Goal: Complete application form

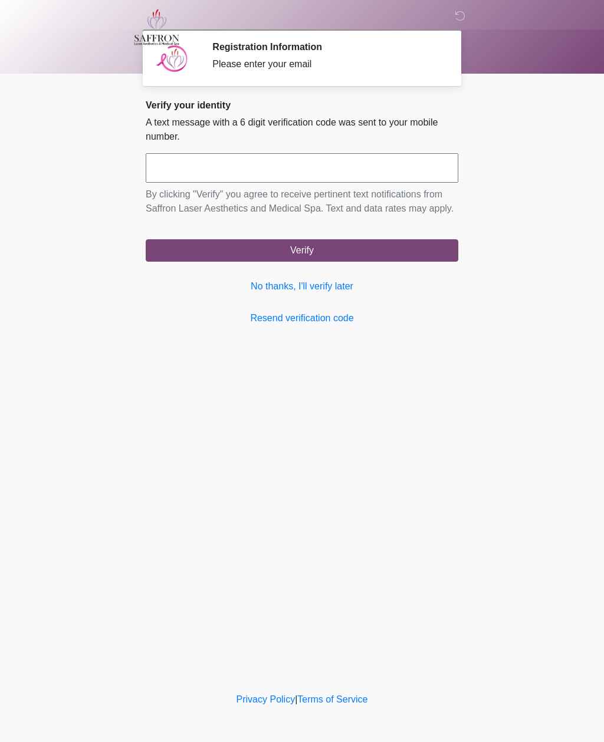
click at [239, 166] on input "text" at bounding box center [302, 167] width 312 height 29
type input "******"
click at [308, 262] on button "Verify" at bounding box center [302, 250] width 312 height 22
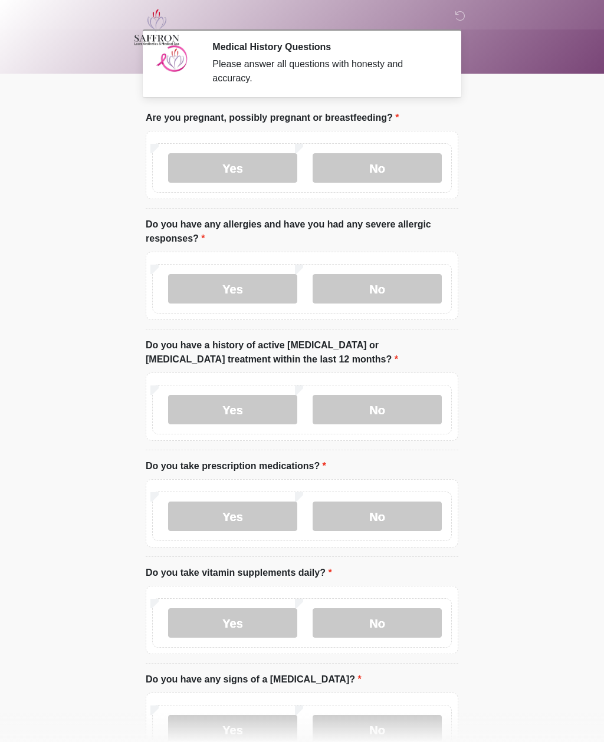
click at [380, 163] on label "No" at bounding box center [376, 167] width 129 height 29
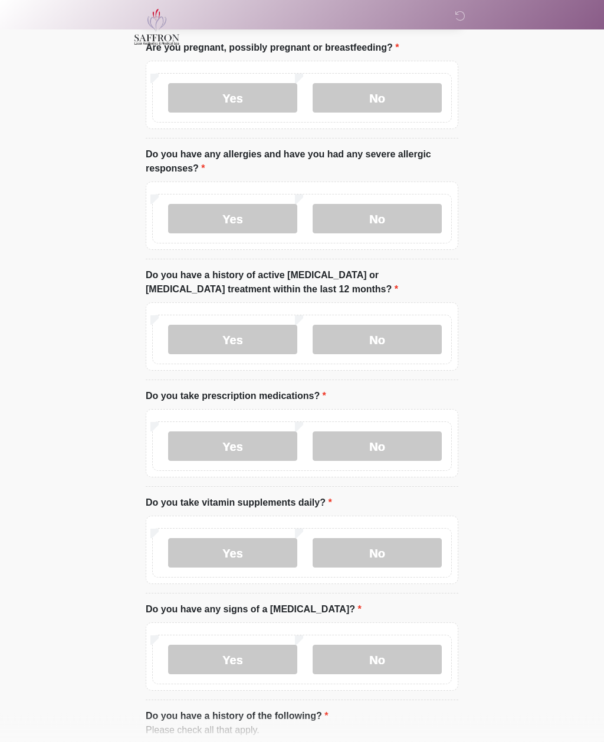
scroll to position [70, 0]
click at [385, 222] on label "No" at bounding box center [376, 218] width 129 height 29
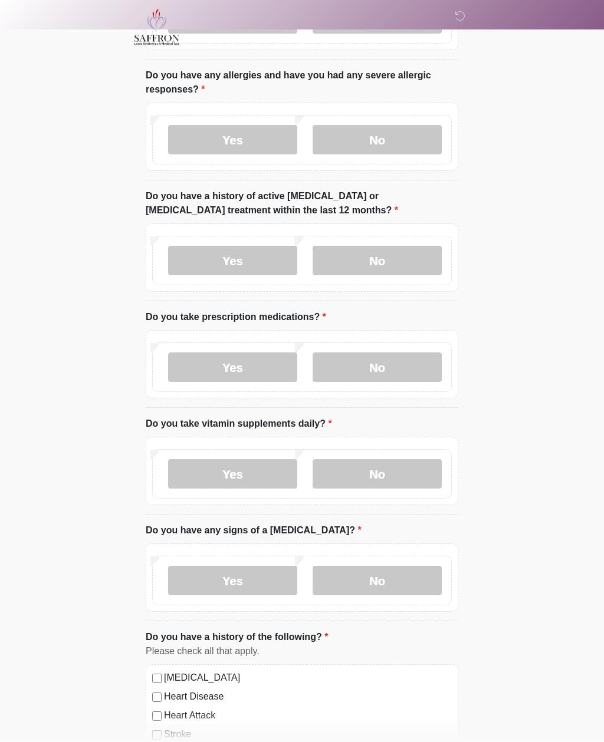
scroll to position [151, 0]
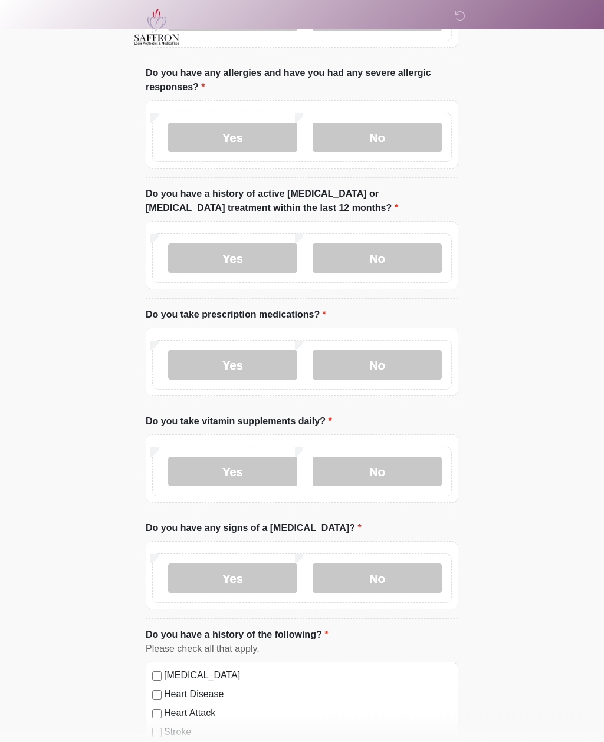
click at [390, 259] on label "No" at bounding box center [376, 258] width 129 height 29
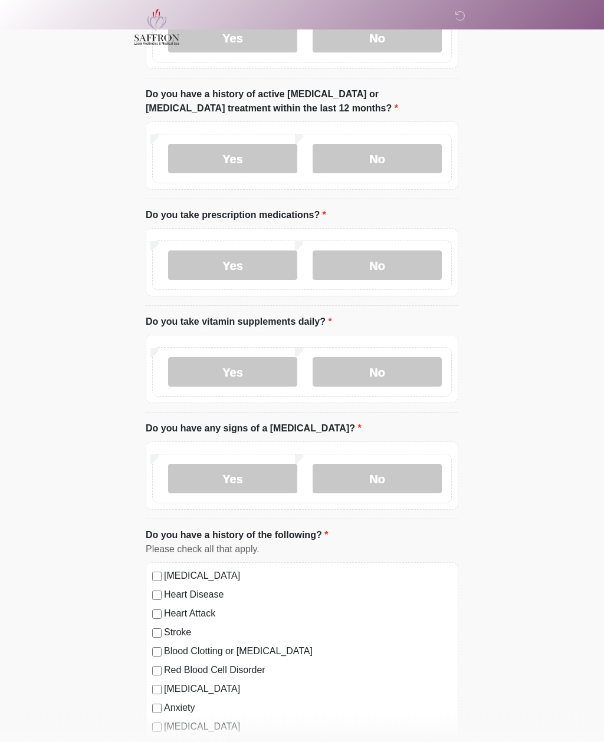
scroll to position [253, 0]
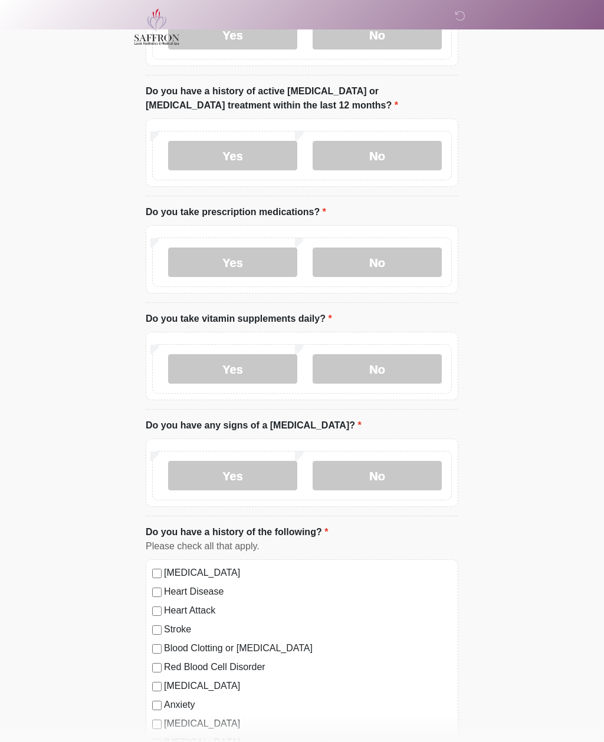
click at [233, 262] on label "Yes" at bounding box center [232, 262] width 129 height 29
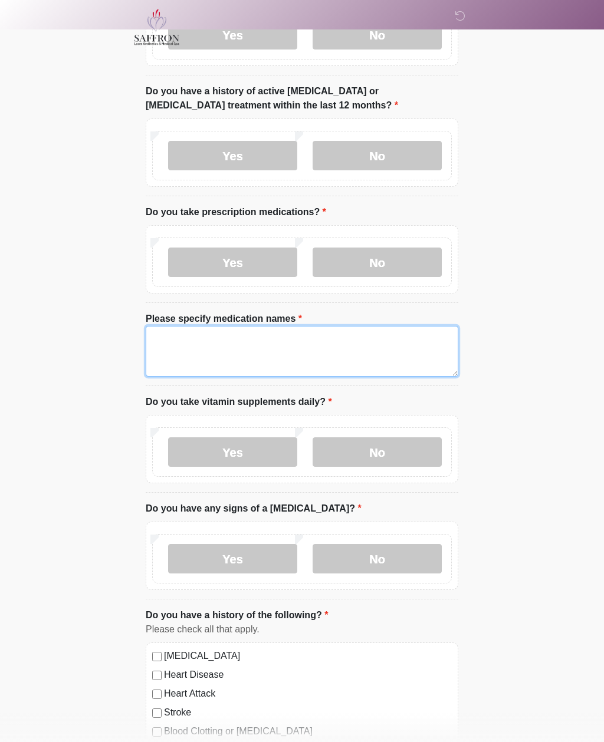
click at [245, 342] on textarea "Please specify medication names" at bounding box center [302, 351] width 312 height 51
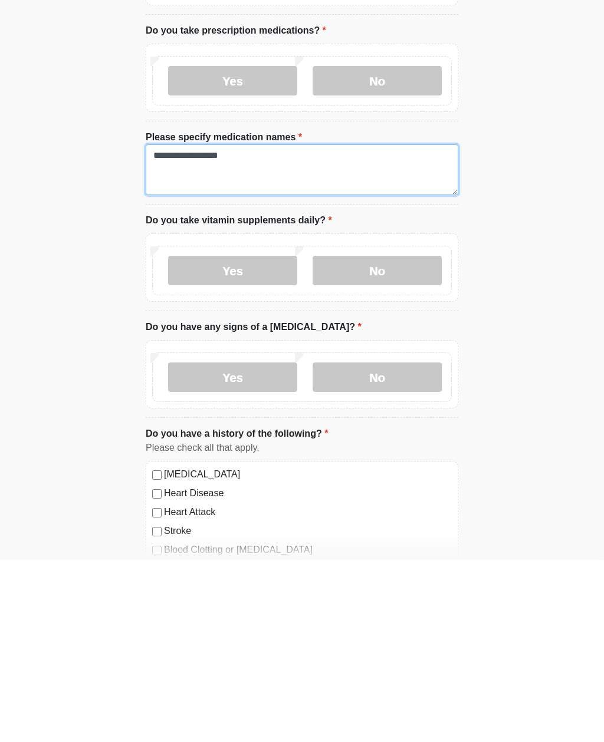
type textarea "**********"
click at [376, 438] on label "No" at bounding box center [376, 452] width 129 height 29
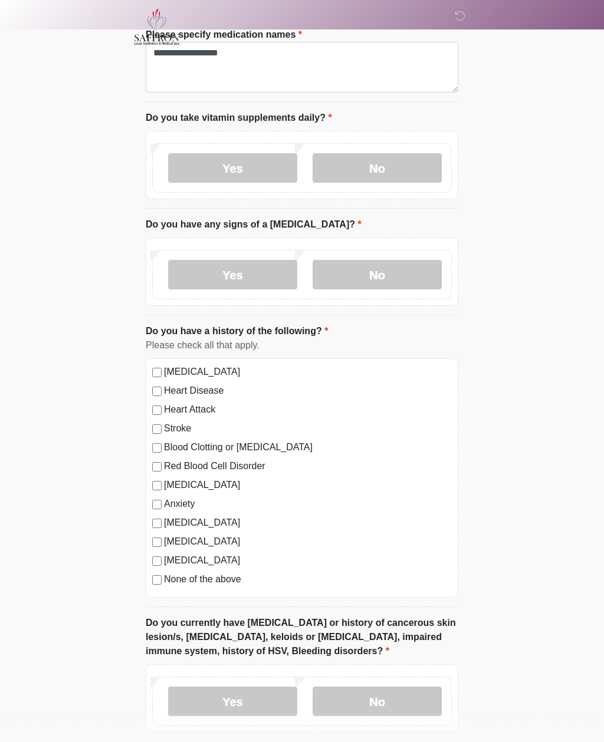
scroll to position [539, 0]
click at [374, 269] on label "No" at bounding box center [376, 273] width 129 height 29
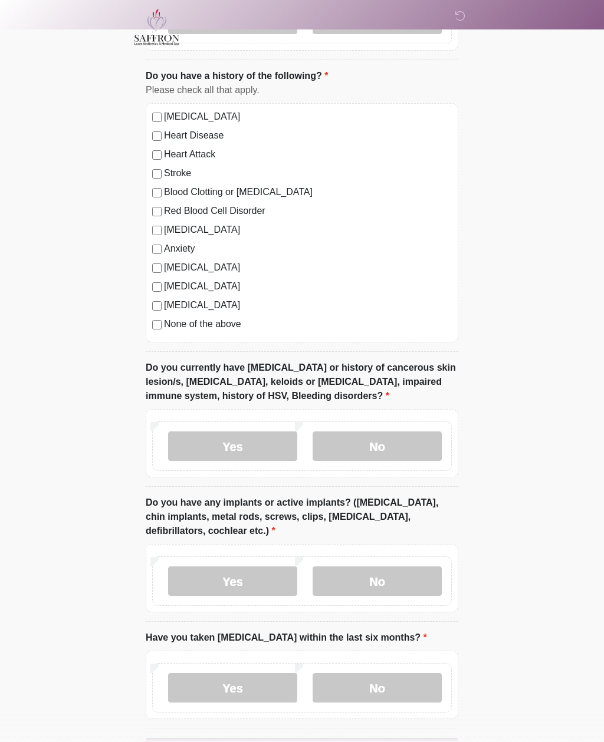
scroll to position [835, 0]
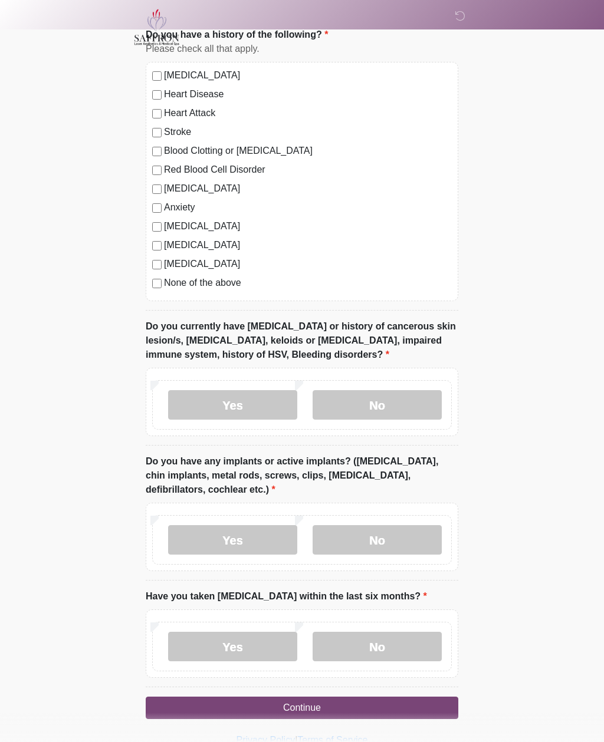
click at [394, 398] on label "No" at bounding box center [376, 404] width 129 height 29
click at [379, 528] on label "No" at bounding box center [376, 539] width 129 height 29
click at [354, 645] on label "No" at bounding box center [376, 646] width 129 height 29
click at [304, 703] on button "Continue" at bounding box center [302, 708] width 312 height 22
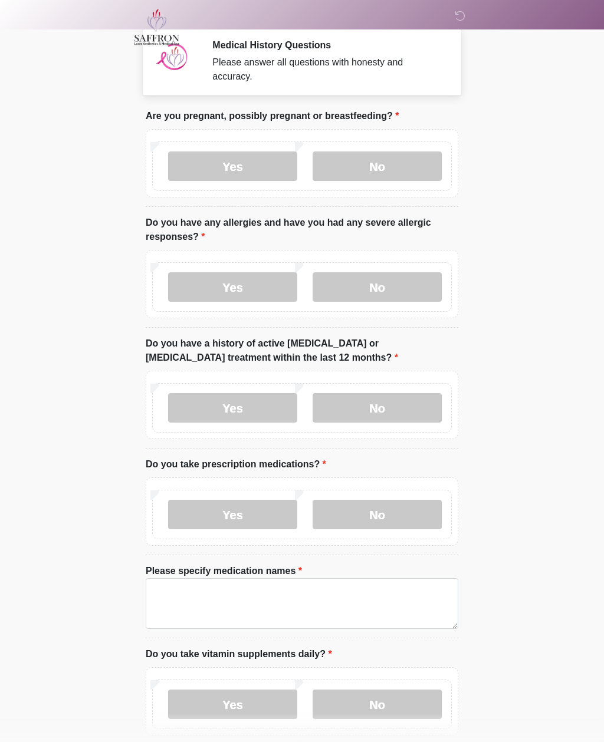
scroll to position [0, 0]
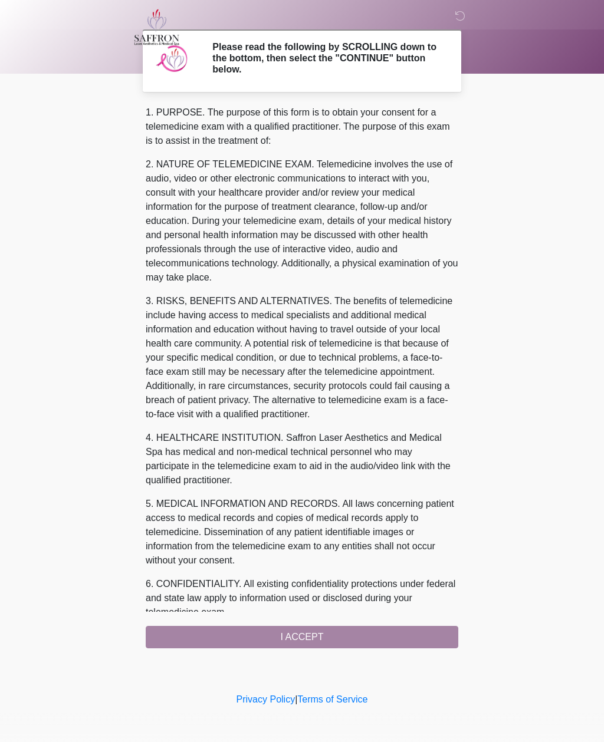
click at [298, 635] on div "1. PURPOSE. The purpose of this form is to obtain your consent for a telemedici…" at bounding box center [302, 377] width 312 height 543
click at [297, 638] on div "1. PURPOSE. The purpose of this form is to obtain your consent for a telemedici…" at bounding box center [302, 377] width 312 height 543
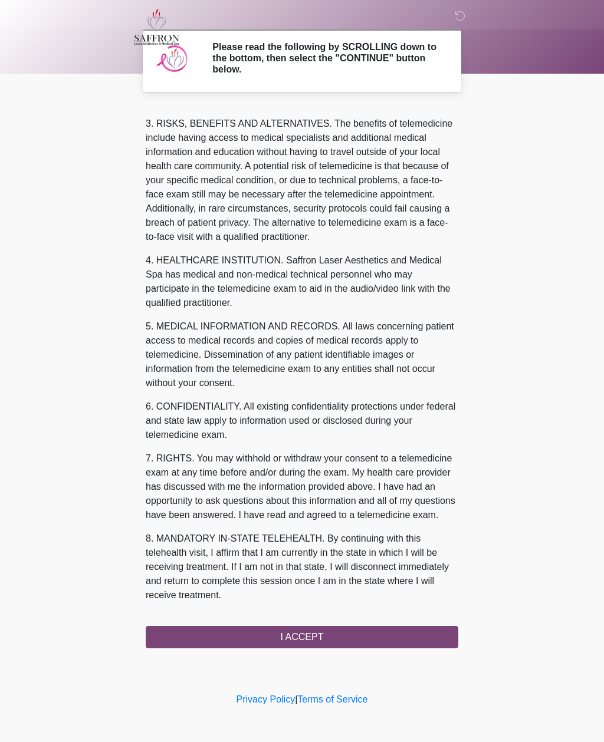
scroll to position [192, 0]
click at [307, 635] on button "I ACCEPT" at bounding box center [302, 637] width 312 height 22
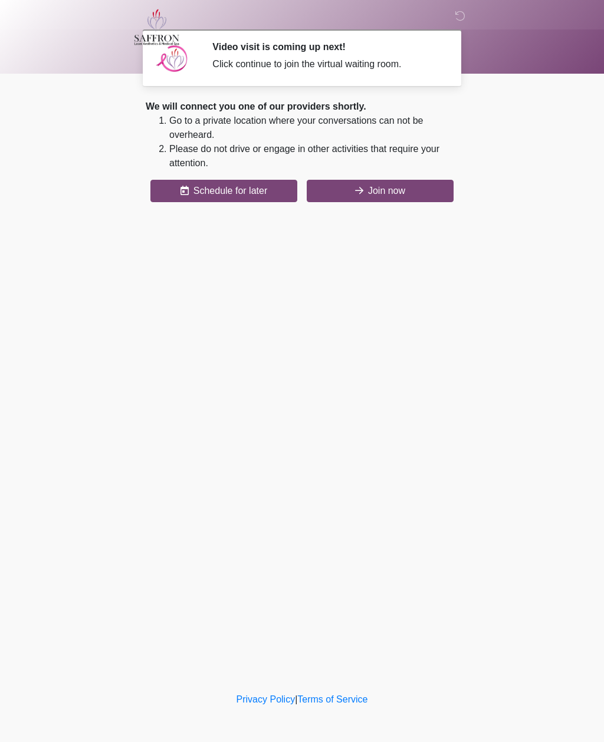
click at [378, 197] on button "Join now" at bounding box center [379, 191] width 147 height 22
